Goal: Task Accomplishment & Management: Manage account settings

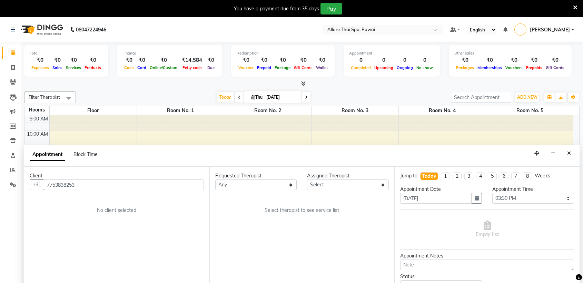
select select "930"
select select "tentative"
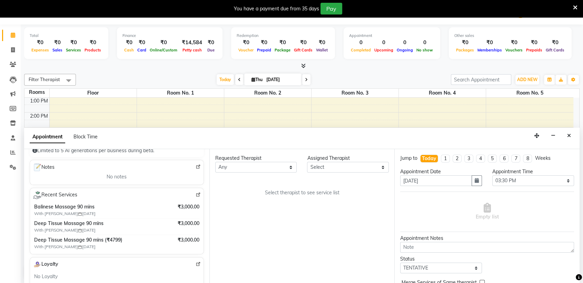
scroll to position [88, 0]
type input "7753838253"
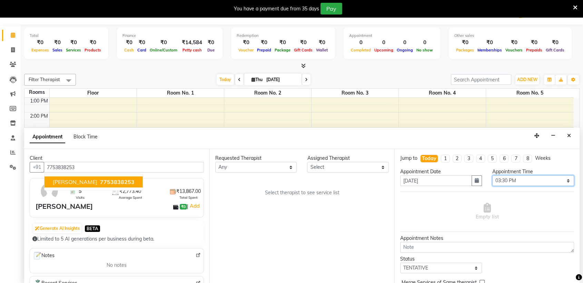
click at [539, 182] on select "Select 10:00 AM 10:05 AM 10:10 AM 10:15 AM 10:20 AM 10:25 AM 10:30 AM 10:35 AM …" at bounding box center [534, 180] width 82 height 11
select select "970"
click at [493, 175] on select "Select 10:00 AM 10:05 AM 10:10 AM 10:15 AM 10:20 AM 10:25 AM 10:30 AM 10:35 AM …" at bounding box center [534, 180] width 82 height 11
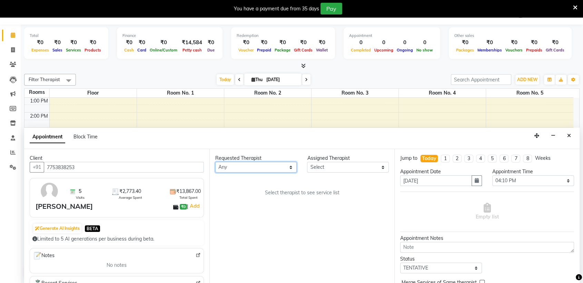
click at [250, 165] on select "Any AKOK Allure Thai Appointment [PERSON_NAME] CHEM [PERSON_NAME] HRIATI [DEMOG…" at bounding box center [256, 167] width 82 height 11
select select "64191"
click at [215, 162] on select "Any AKOK Allure Thai Appointment [PERSON_NAME] CHEM [PERSON_NAME] HRIATI [DEMOG…" at bounding box center [256, 167] width 82 height 11
select select "64191"
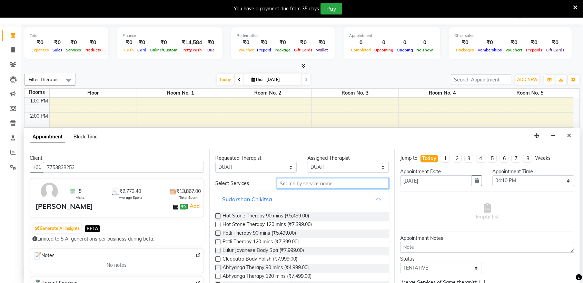
click at [300, 181] on input "text" at bounding box center [333, 183] width 113 height 11
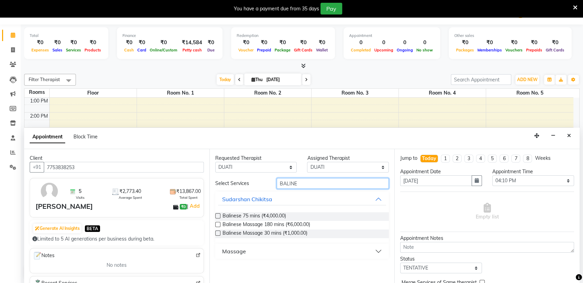
type input "BALINE"
click at [239, 256] on button "Massage" at bounding box center [302, 251] width 168 height 12
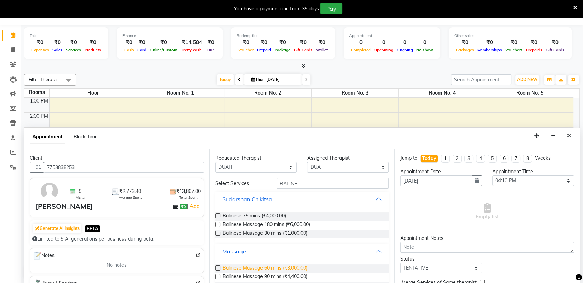
scroll to position [27, 0]
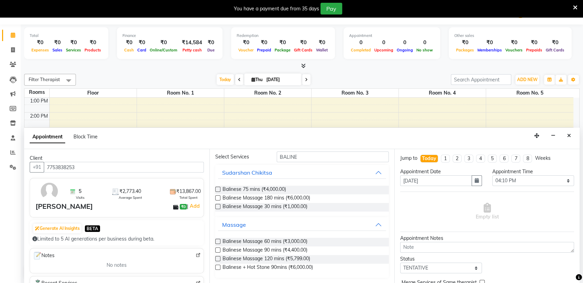
click at [216, 249] on label at bounding box center [217, 250] width 5 height 5
click at [216, 249] on input "checkbox" at bounding box center [217, 251] width 4 height 4
checkbox input "true"
select select "3327"
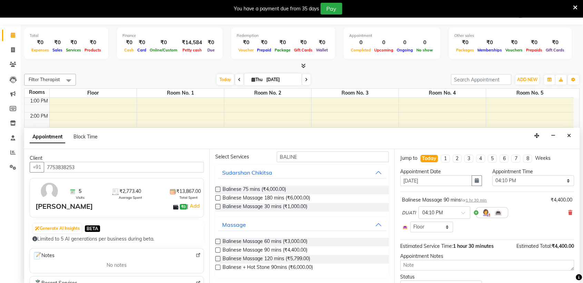
checkbox input "false"
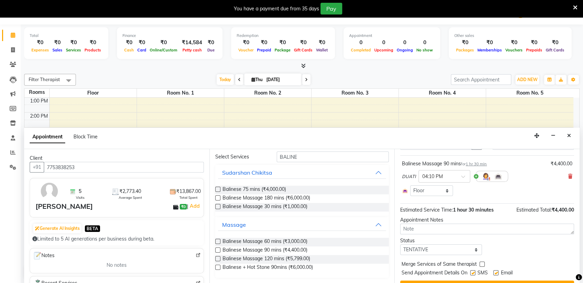
scroll to position [37, 0]
click at [440, 191] on select "Select Room Floor Room No. 1 Room No. 3 Room No. 4 Room No. 5 Room No. 2" at bounding box center [431, 190] width 43 height 11
select select "4279"
click at [410, 185] on select "Select Room Floor Room No. 1 Room No. 3 Room No. 4 Room No. 5 Room No. 2" at bounding box center [431, 190] width 43 height 11
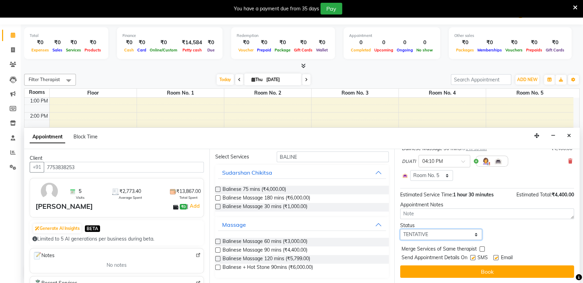
click at [437, 237] on select "Select TENTATIVE CONFIRM CHECK-IN UPCOMING" at bounding box center [441, 234] width 82 height 11
select select "confirm booking"
click at [400, 229] on select "Select TENTATIVE CONFIRM CHECK-IN UPCOMING" at bounding box center [441, 234] width 82 height 11
click at [474, 258] on label at bounding box center [473, 257] width 5 height 5
click at [474, 258] on input "checkbox" at bounding box center [473, 258] width 4 height 4
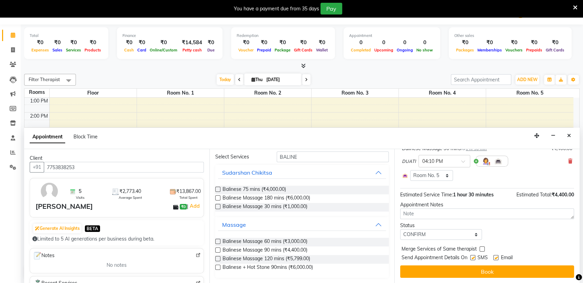
checkbox input "false"
click at [495, 258] on label at bounding box center [496, 257] width 5 height 5
click at [495, 258] on input "checkbox" at bounding box center [496, 258] width 4 height 4
checkbox input "false"
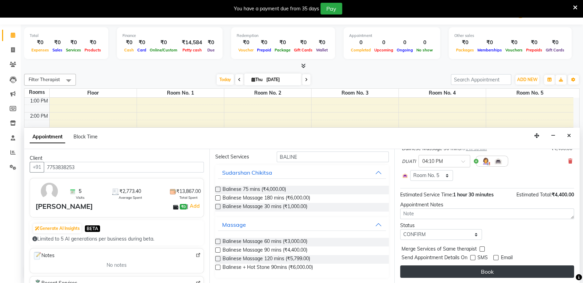
click at [494, 270] on button "Book" at bounding box center [487, 271] width 174 height 12
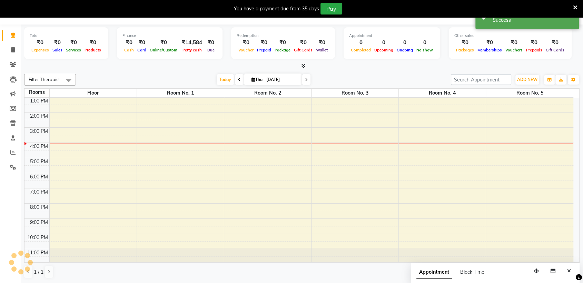
scroll to position [0, 0]
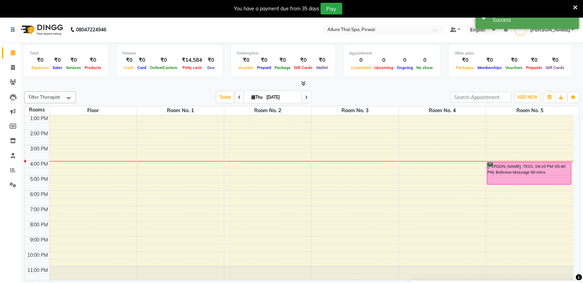
click at [526, 173] on div "[PERSON_NAME], TK01, 04:10 PM-05:40 PM, Balinese Massage 90 mins" at bounding box center [529, 174] width 84 height 22
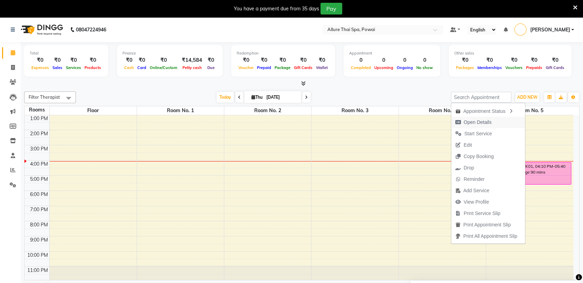
click at [493, 124] on button "Open Details" at bounding box center [489, 122] width 74 height 11
select select "6"
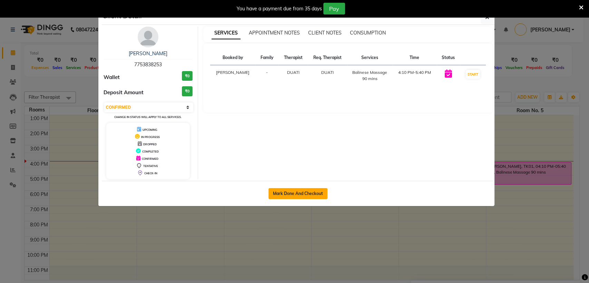
click at [320, 196] on button "Mark Done And Checkout" at bounding box center [298, 193] width 59 height 11
select select "service"
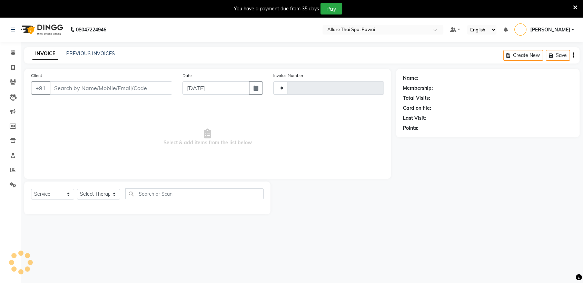
type input "1441"
select select "6686"
type input "7753838253"
select select "64191"
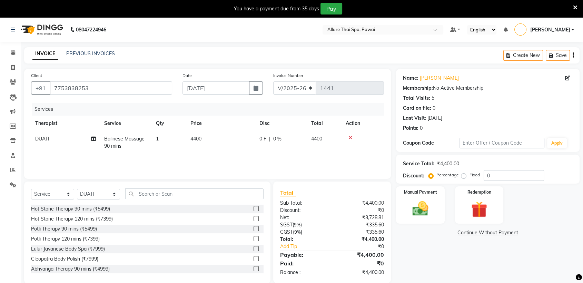
click at [470, 175] on label "Fixed" at bounding box center [475, 175] width 10 height 6
click at [463, 175] on input "Fixed" at bounding box center [465, 175] width 5 height 5
radio input "true"
click at [495, 177] on input "0" at bounding box center [514, 175] width 60 height 11
type input "1400"
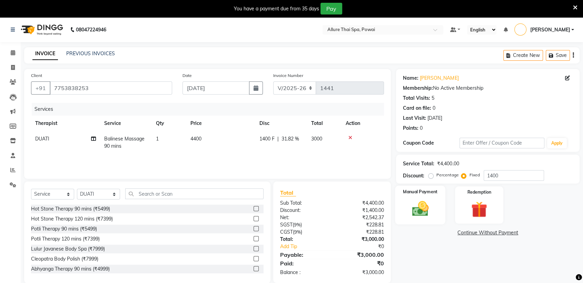
click at [411, 200] on img at bounding box center [420, 208] width 27 height 19
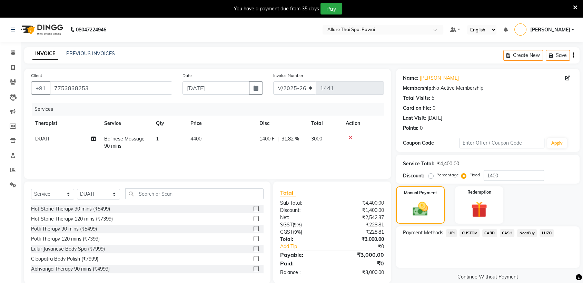
click at [451, 234] on span "UPI" at bounding box center [451, 233] width 11 height 8
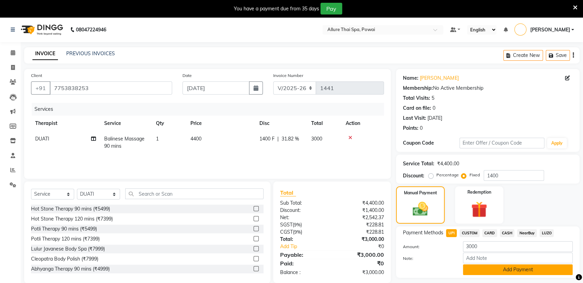
click at [497, 269] on button "Add Payment" at bounding box center [518, 269] width 110 height 11
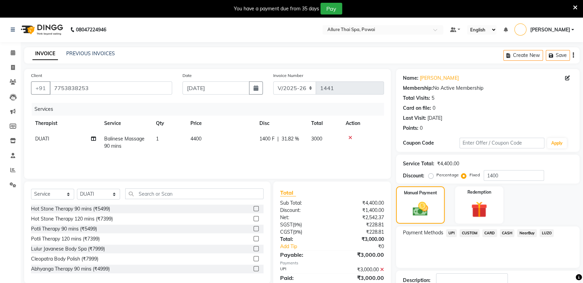
scroll to position [48, 0]
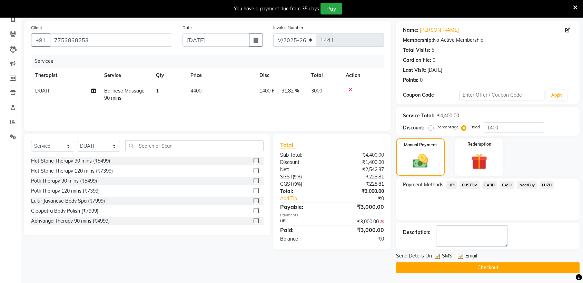
click at [436, 257] on label at bounding box center [437, 256] width 5 height 5
click at [436, 257] on input "checkbox" at bounding box center [437, 256] width 4 height 4
checkbox input "false"
click at [461, 255] on label at bounding box center [460, 256] width 5 height 5
click at [461, 255] on input "checkbox" at bounding box center [460, 256] width 4 height 4
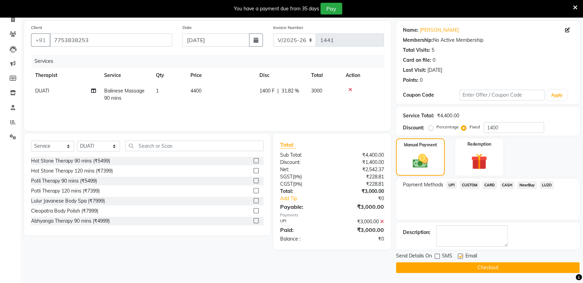
checkbox input "false"
click at [466, 262] on button "Checkout" at bounding box center [488, 267] width 184 height 11
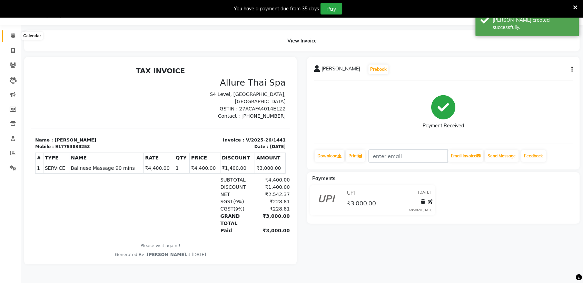
click at [13, 35] on icon at bounding box center [13, 35] width 4 height 5
